Goal: Task Accomplishment & Management: Use online tool/utility

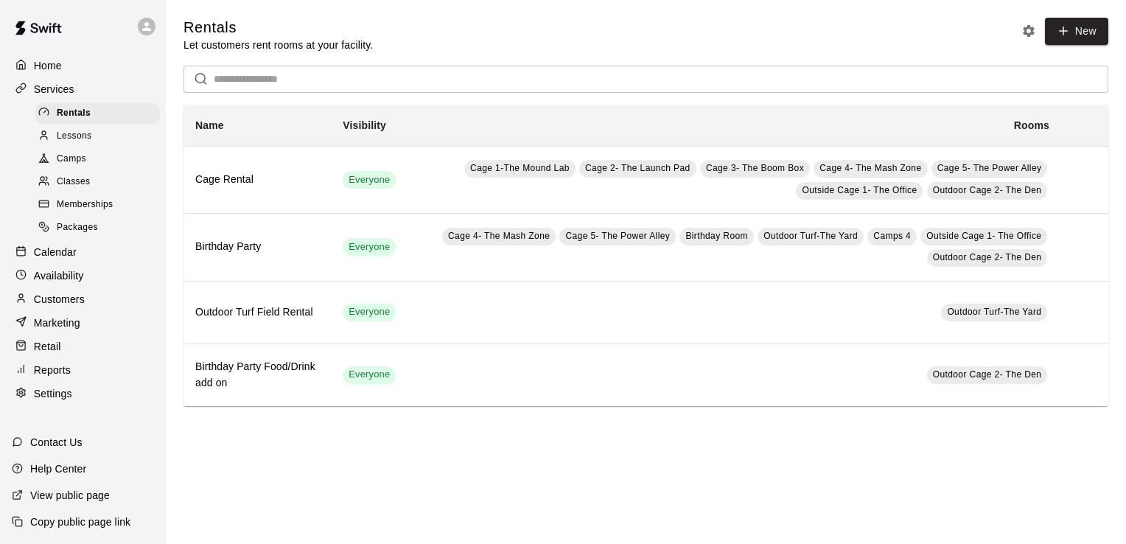
click at [55, 73] on p "Home" at bounding box center [48, 65] width 28 height 15
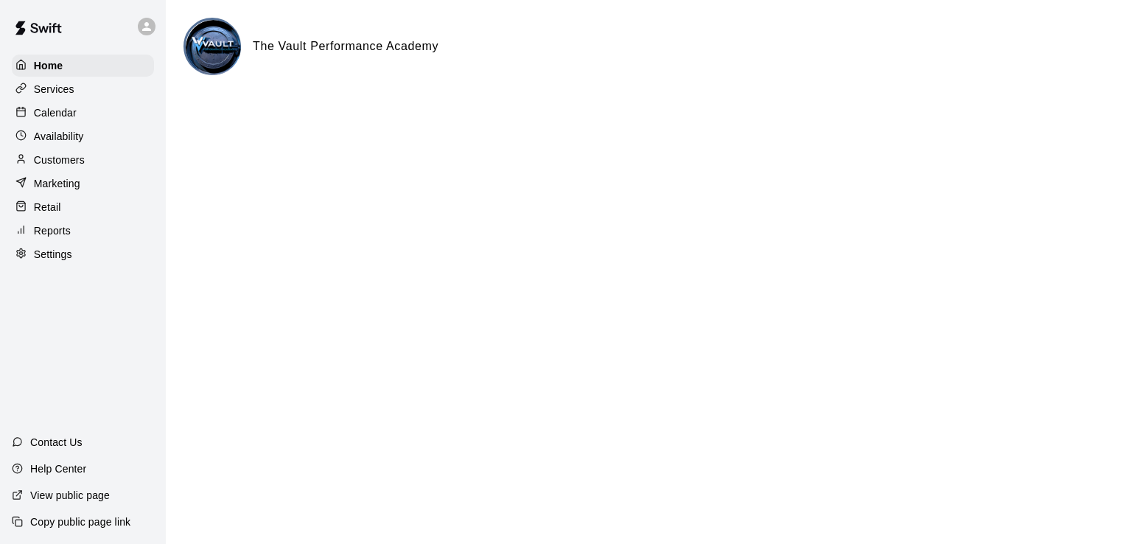
click at [62, 112] on p "Calendar" at bounding box center [55, 112] width 43 height 15
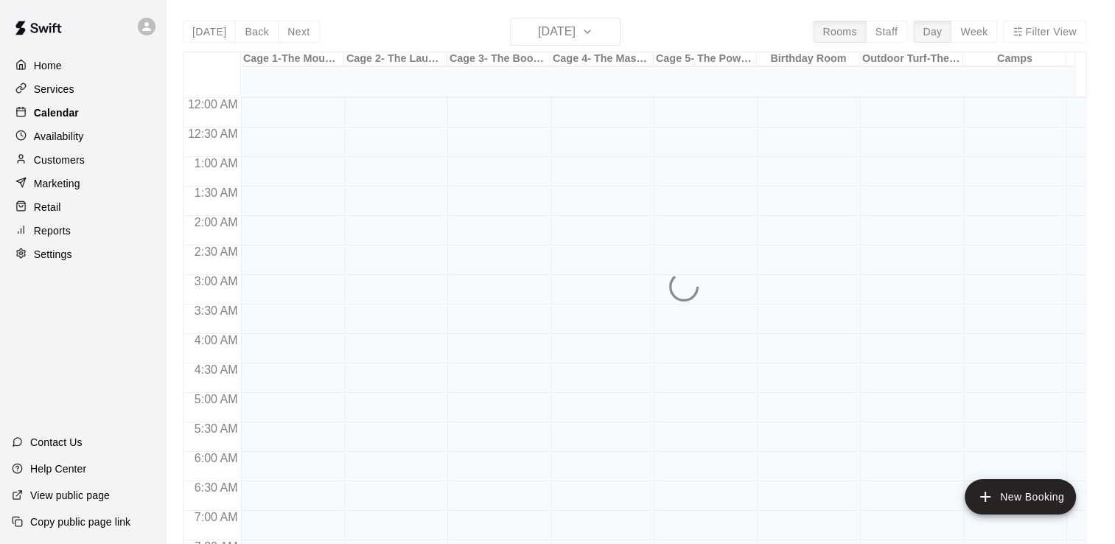
scroll to position [906, 0]
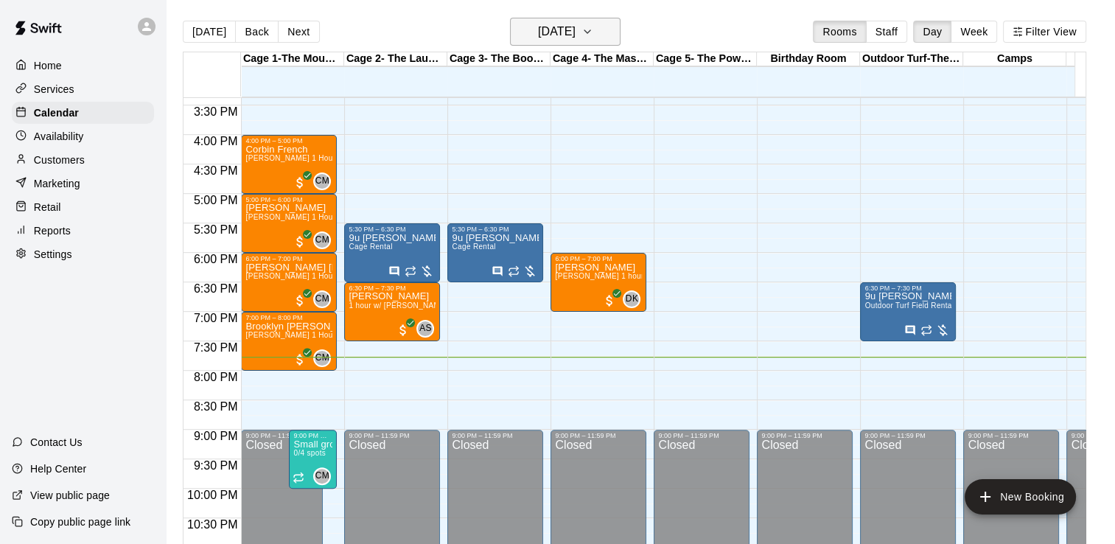
click at [604, 34] on button "[DATE]" at bounding box center [565, 32] width 111 height 28
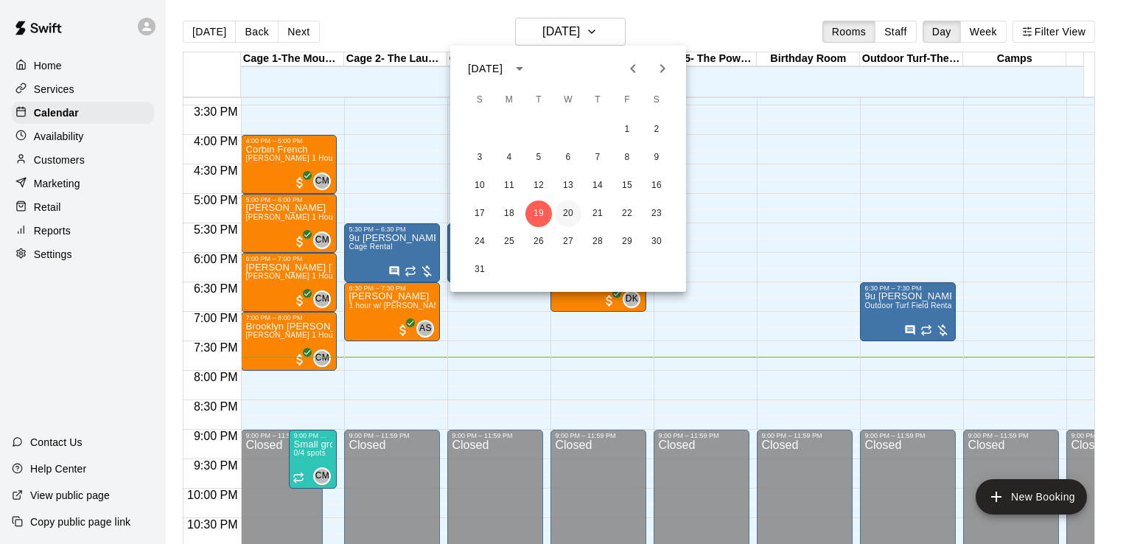
click at [574, 214] on button "20" at bounding box center [568, 213] width 27 height 27
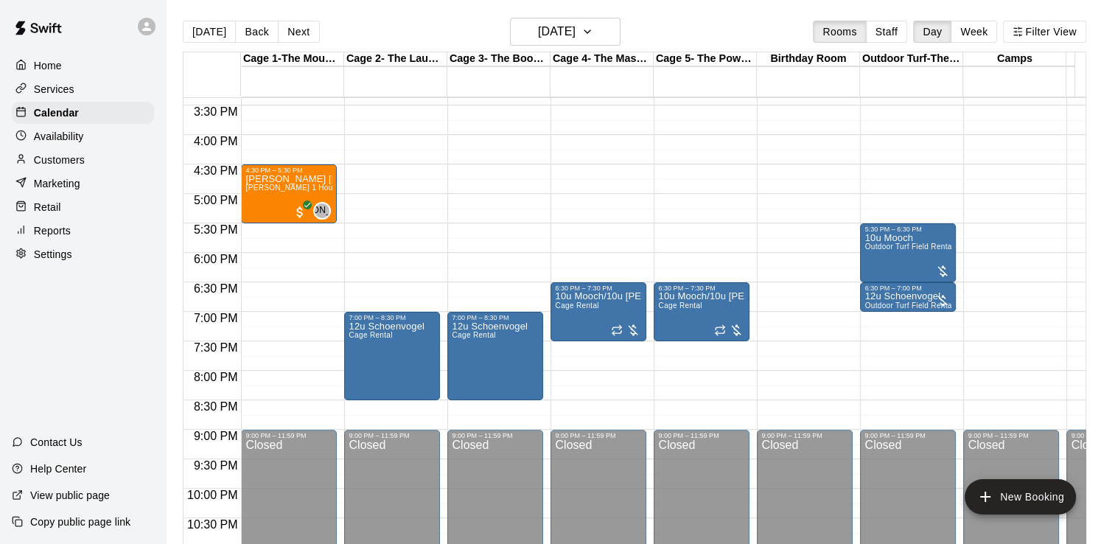
click at [69, 90] on p "Services" at bounding box center [54, 89] width 41 height 15
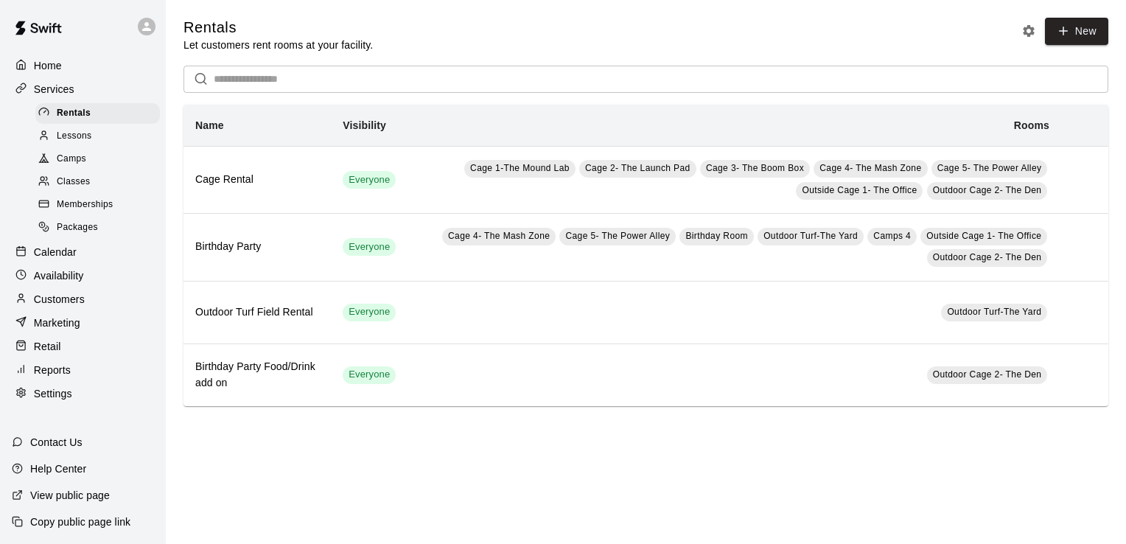
click at [71, 188] on span "Classes" at bounding box center [73, 182] width 33 height 15
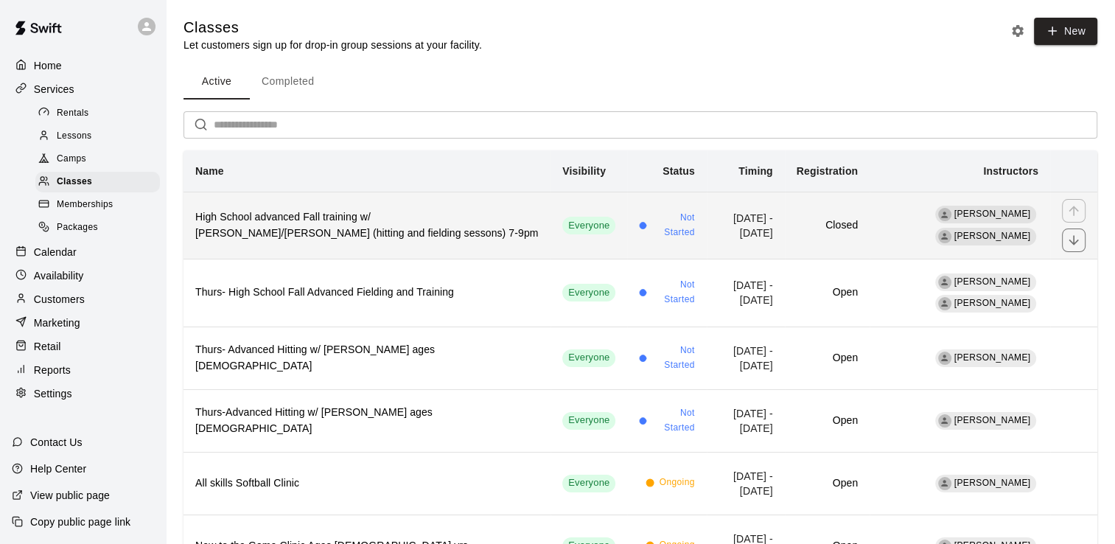
click at [321, 223] on h6 "High School advanced Fall training w/ [PERSON_NAME]/[PERSON_NAME] (hitting and …" at bounding box center [366, 225] width 343 height 32
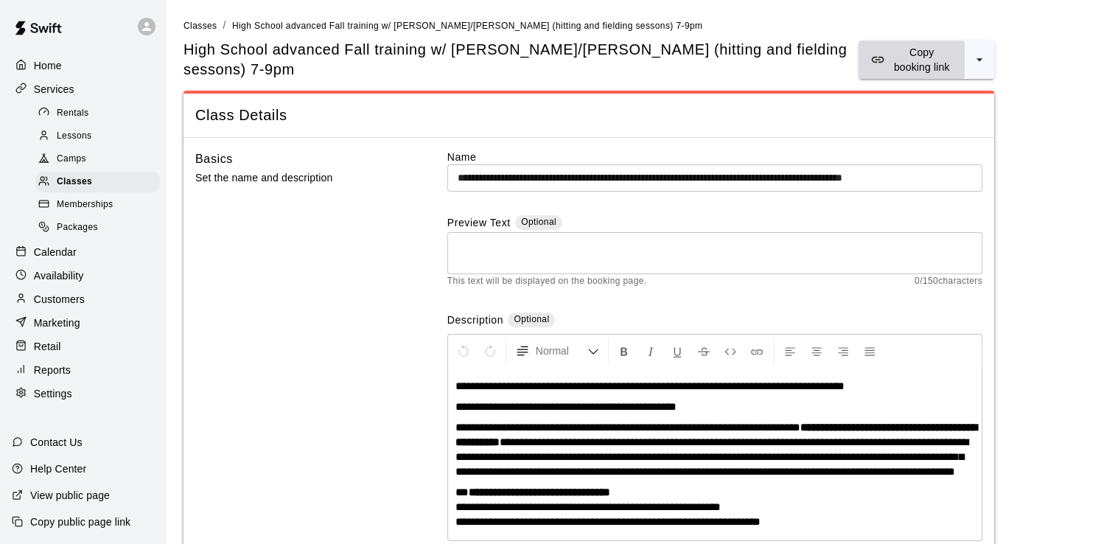
click at [905, 58] on p "Copy booking link" at bounding box center [921, 59] width 63 height 29
click at [896, 67] on p "Copy booking link" at bounding box center [921, 59] width 63 height 29
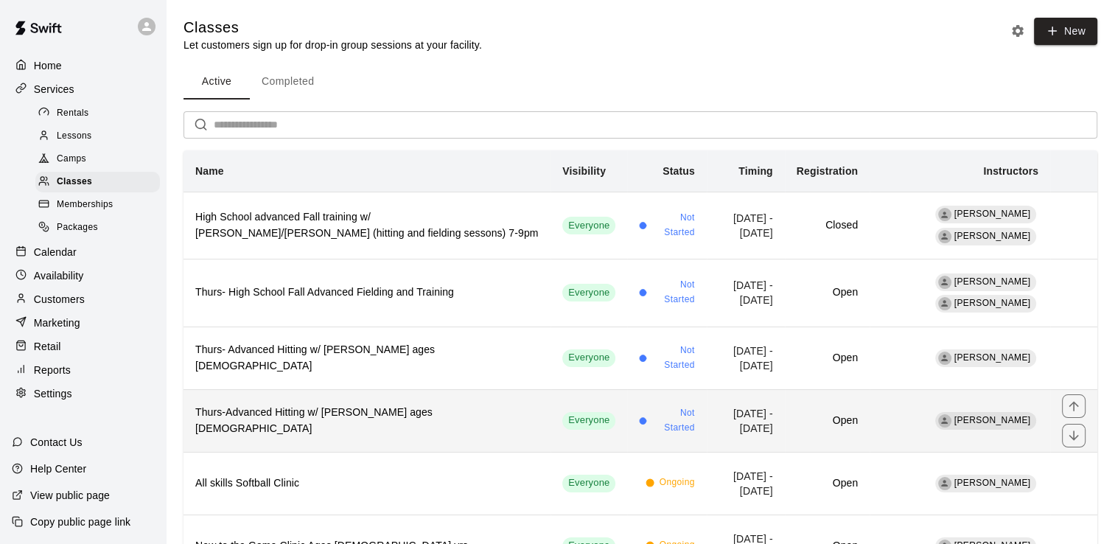
click at [370, 414] on h6 "Thurs-Advanced Hitting w/ [PERSON_NAME] ages [DEMOGRAPHIC_DATA]" at bounding box center [366, 420] width 343 height 32
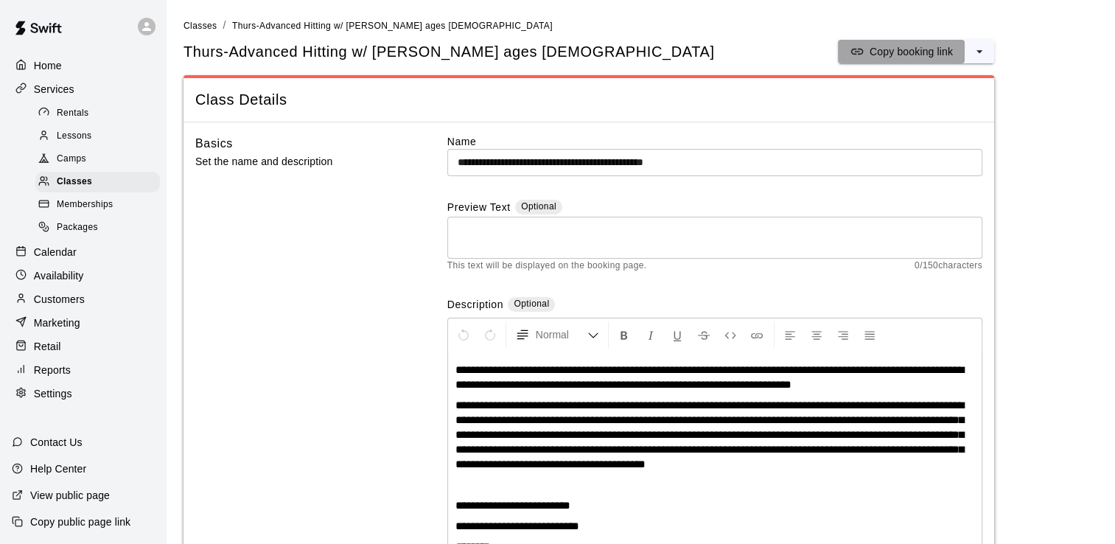
click at [880, 47] on p "Copy booking link" at bounding box center [910, 51] width 83 height 15
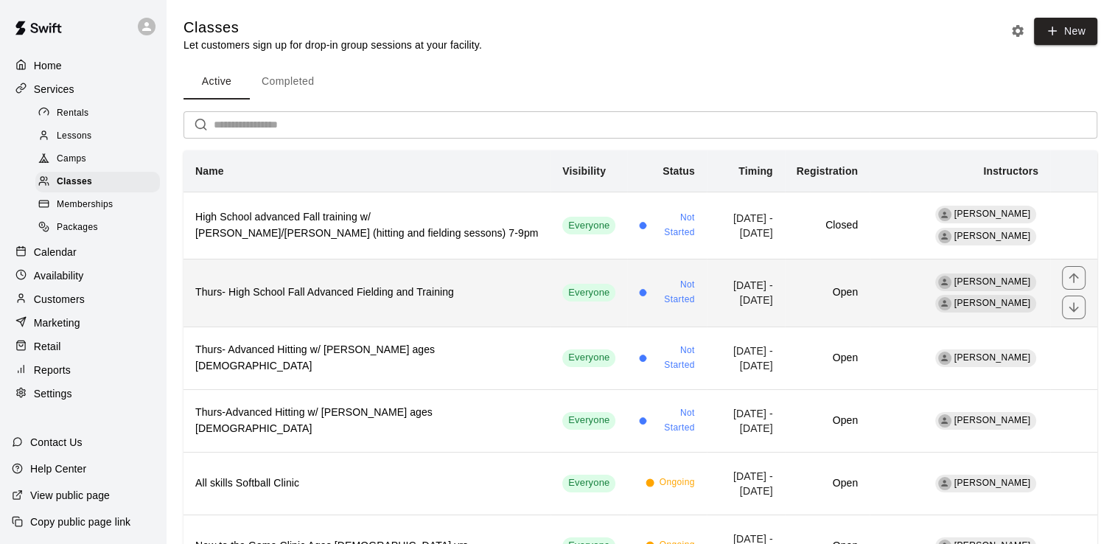
click at [312, 287] on h6 "Thurs- High School Fall Advanced Fielding and Training" at bounding box center [366, 292] width 343 height 16
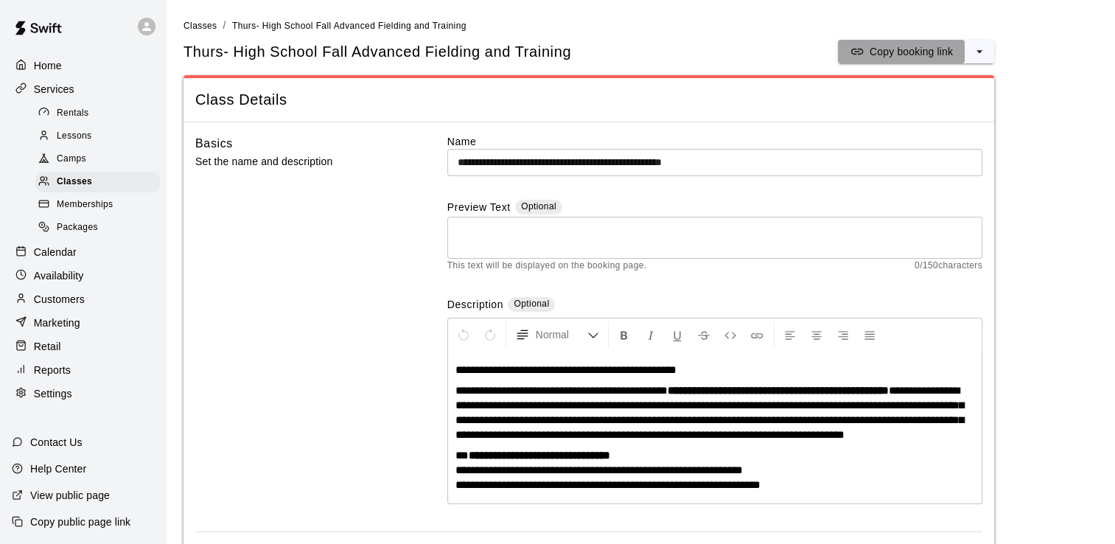
click at [900, 45] on p "Copy booking link" at bounding box center [910, 51] width 83 height 15
